Goal: Find specific page/section: Find specific page/section

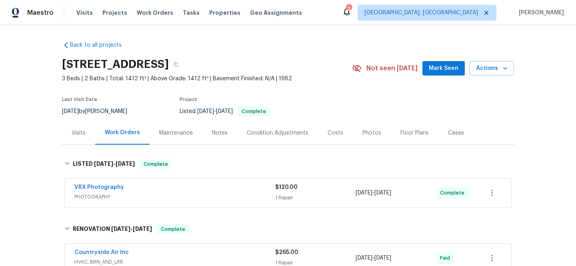
scroll to position [409, 0]
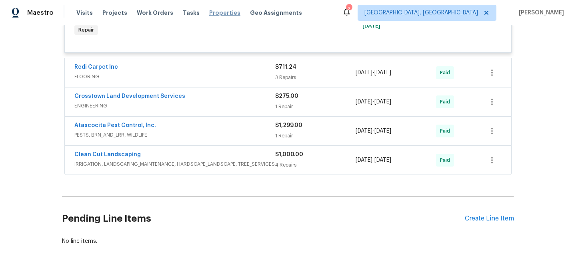
click at [212, 14] on span "Properties" at bounding box center [224, 13] width 31 height 8
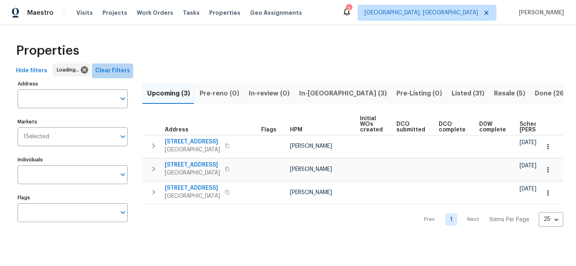
click at [119, 72] on span "Clear Filters" at bounding box center [112, 71] width 35 height 10
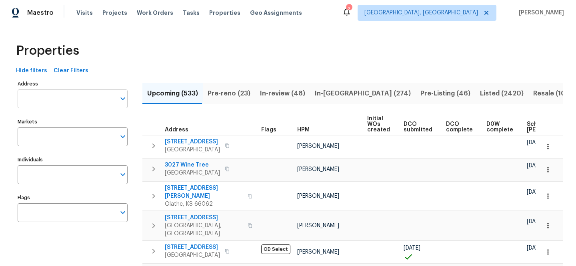
click at [85, 102] on input "Address" at bounding box center [67, 99] width 98 height 19
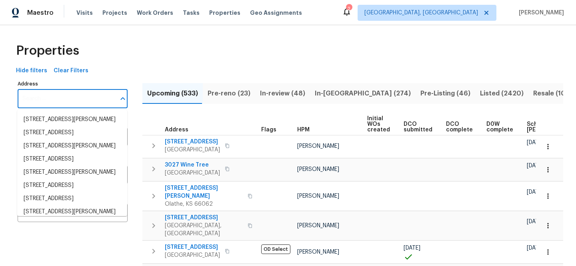
paste input "[STREET_ADDRESS]"
type input "[STREET_ADDRESS]"
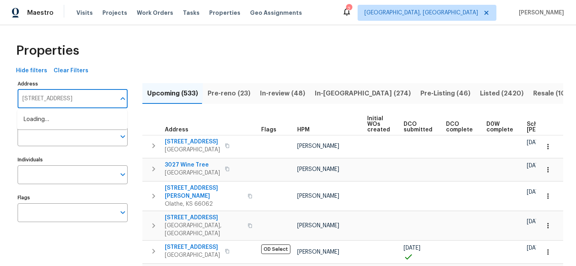
scroll to position [0, 29]
click at [85, 123] on li "1301 Westchester Dr Herculaneum MO 63048" at bounding box center [72, 119] width 110 height 13
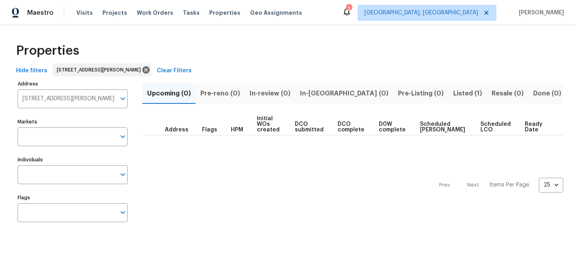
click at [453, 94] on span "Listed (1)" at bounding box center [467, 93] width 29 height 11
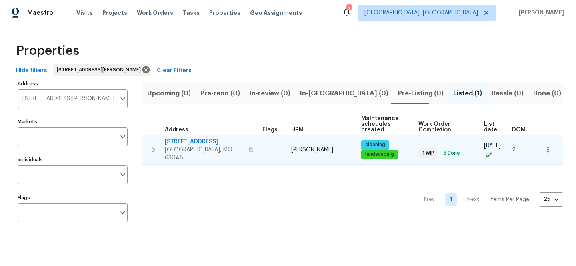
click at [190, 142] on span "[STREET_ADDRESS]" at bounding box center [204, 142] width 79 height 8
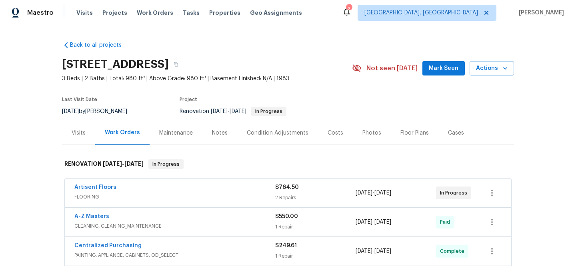
click at [74, 134] on div "Visits" at bounding box center [79, 133] width 14 height 8
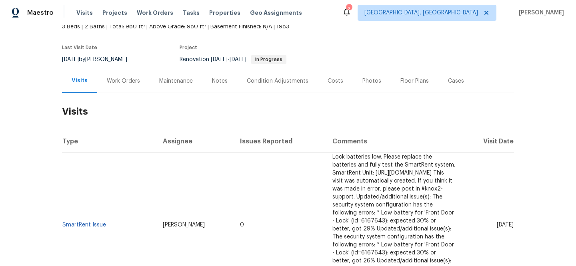
scroll to position [72, 0]
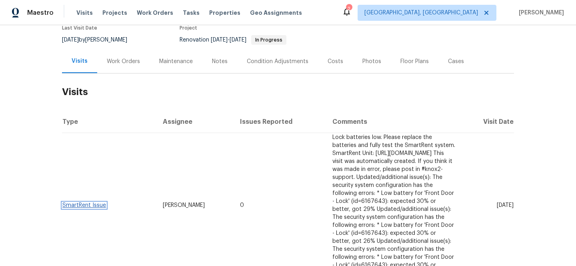
click at [85, 203] on link "SmartRent Issue" at bounding box center [84, 206] width 44 height 6
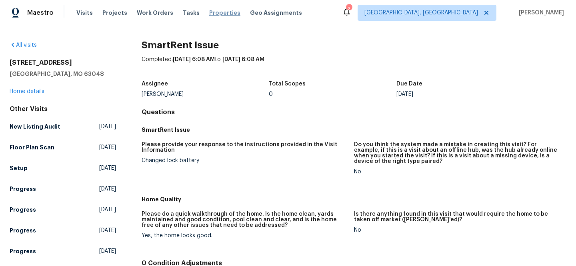
click at [222, 14] on span "Properties" at bounding box center [224, 13] width 31 height 8
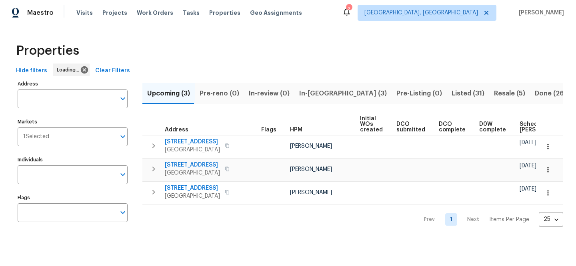
click at [114, 66] on span "Clear Filters" at bounding box center [112, 71] width 35 height 10
